Goal: Download file/media

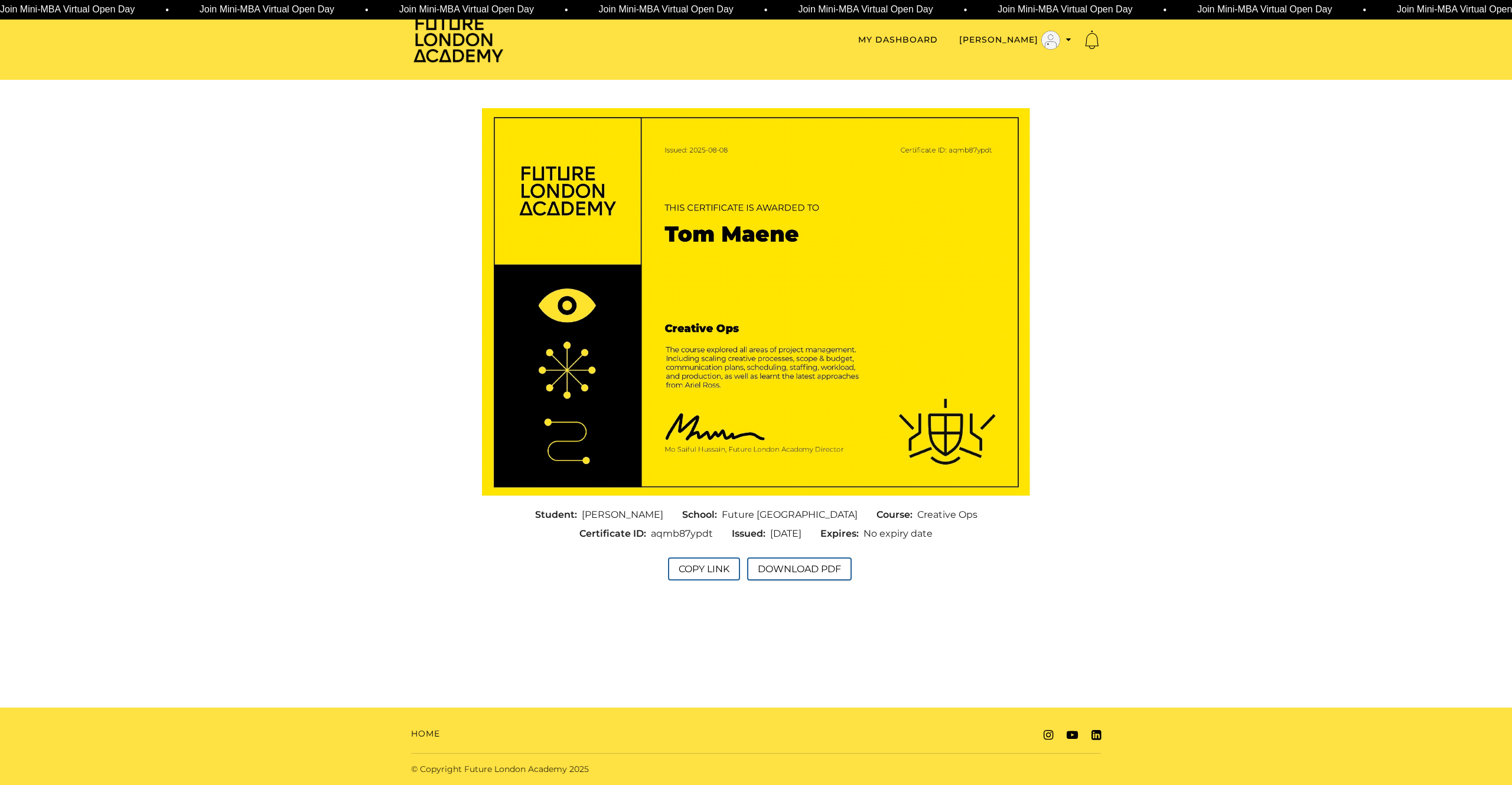
click at [808, 570] on button "Download PDF" at bounding box center [799, 569] width 105 height 23
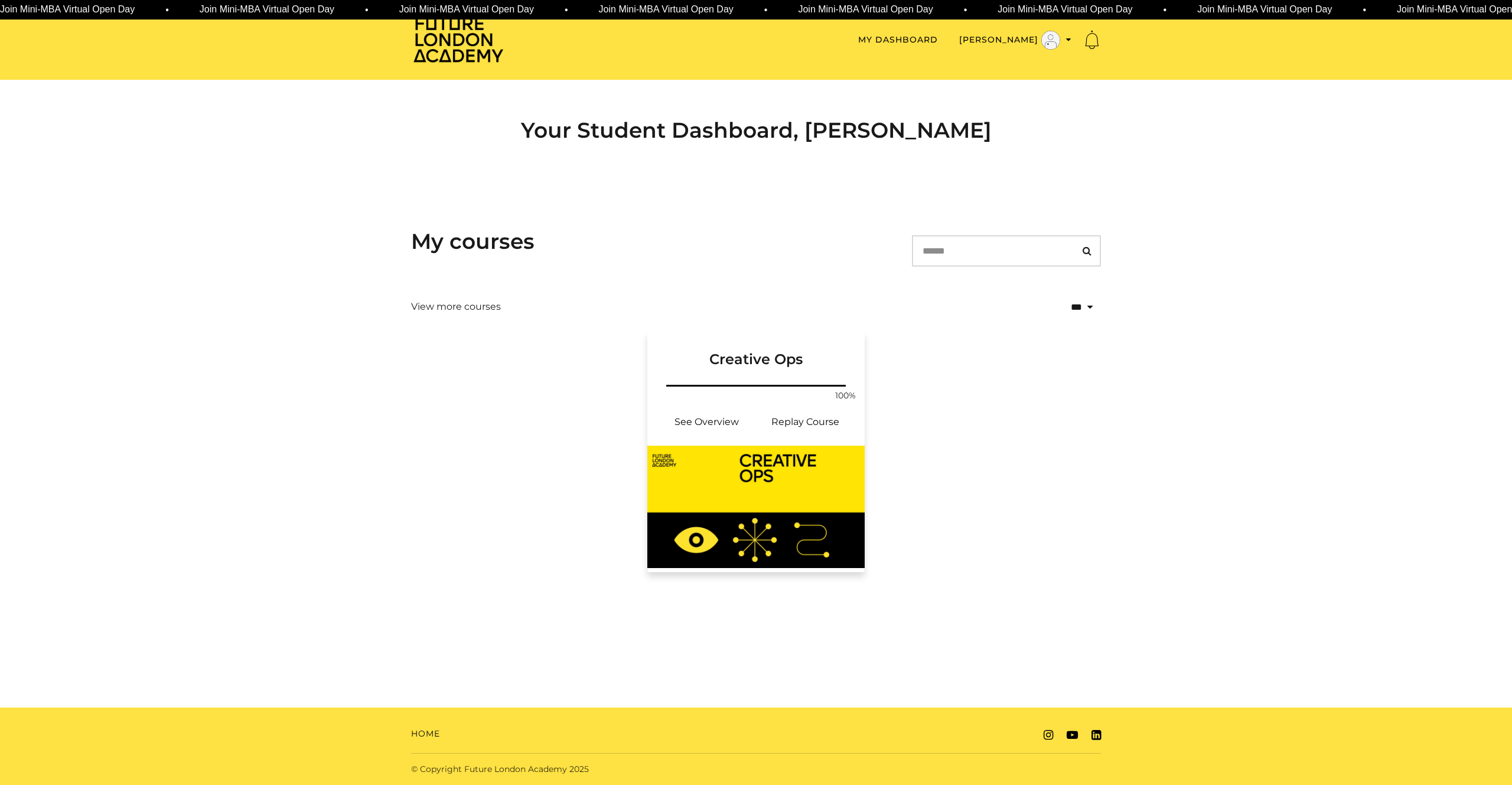
click at [759, 373] on link "Creative Ops" at bounding box center [756, 357] width 217 height 51
click at [456, 306] on link "View more courses" at bounding box center [456, 307] width 90 height 14
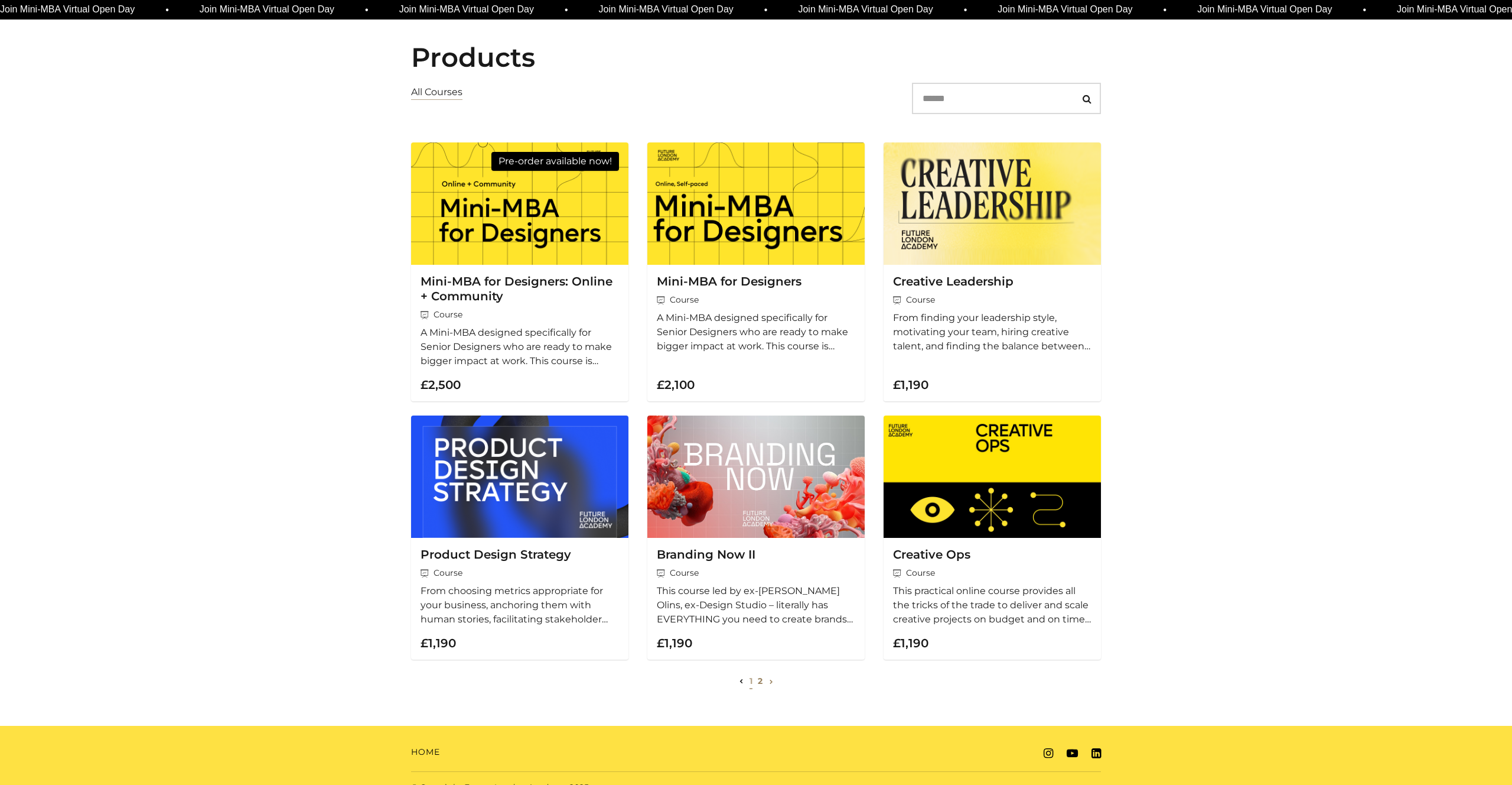
scroll to position [96, 0]
